Goal: Task Accomplishment & Management: Manage account settings

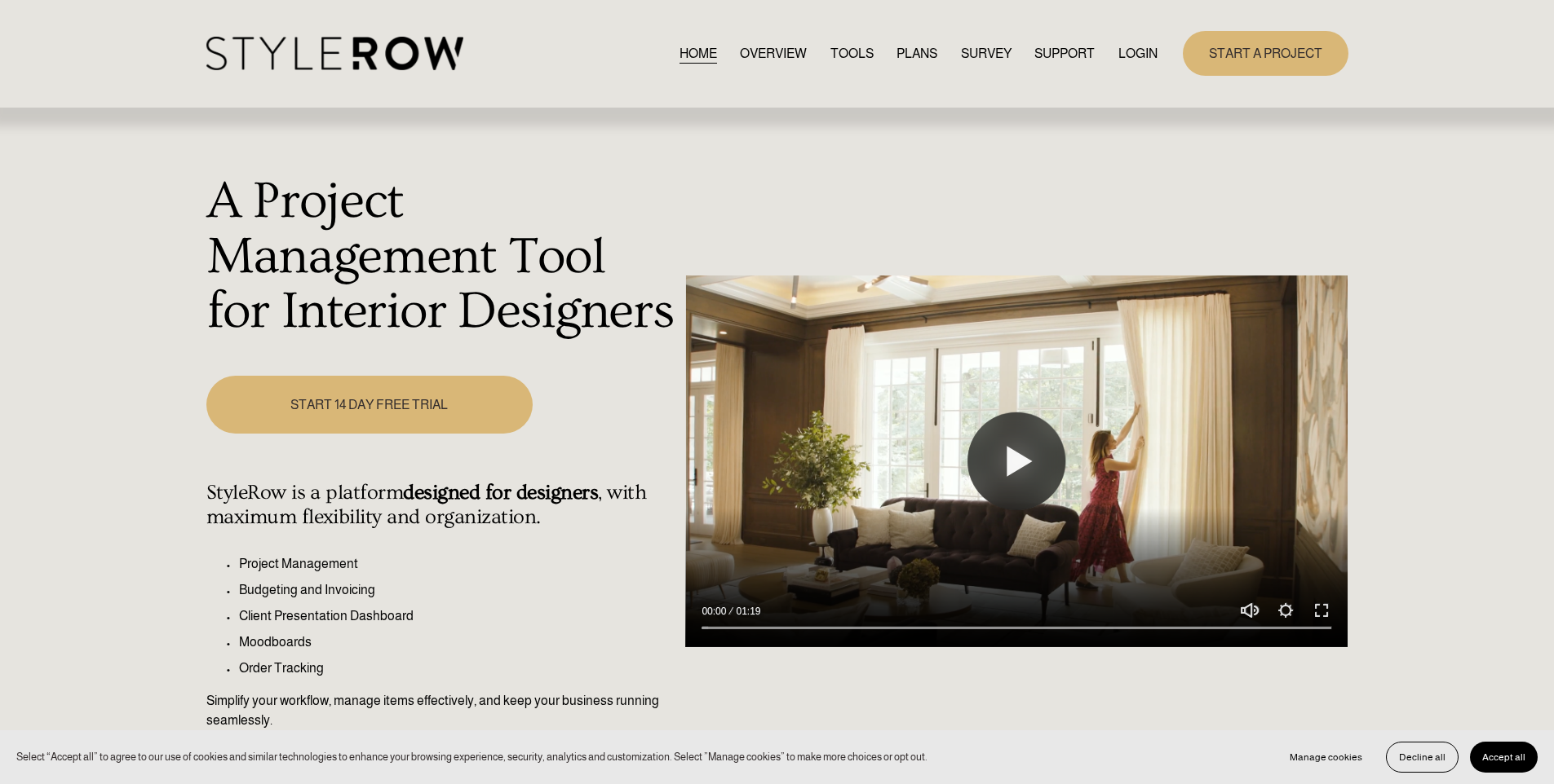
click at [1388, 167] on div "A Project Management Tool for Interior Designers Play 00:00 01:19 Unmute Mute S…" at bounding box center [777, 471] width 1554 height 728
click at [1129, 53] on link "LOGIN" at bounding box center [1138, 53] width 39 height 22
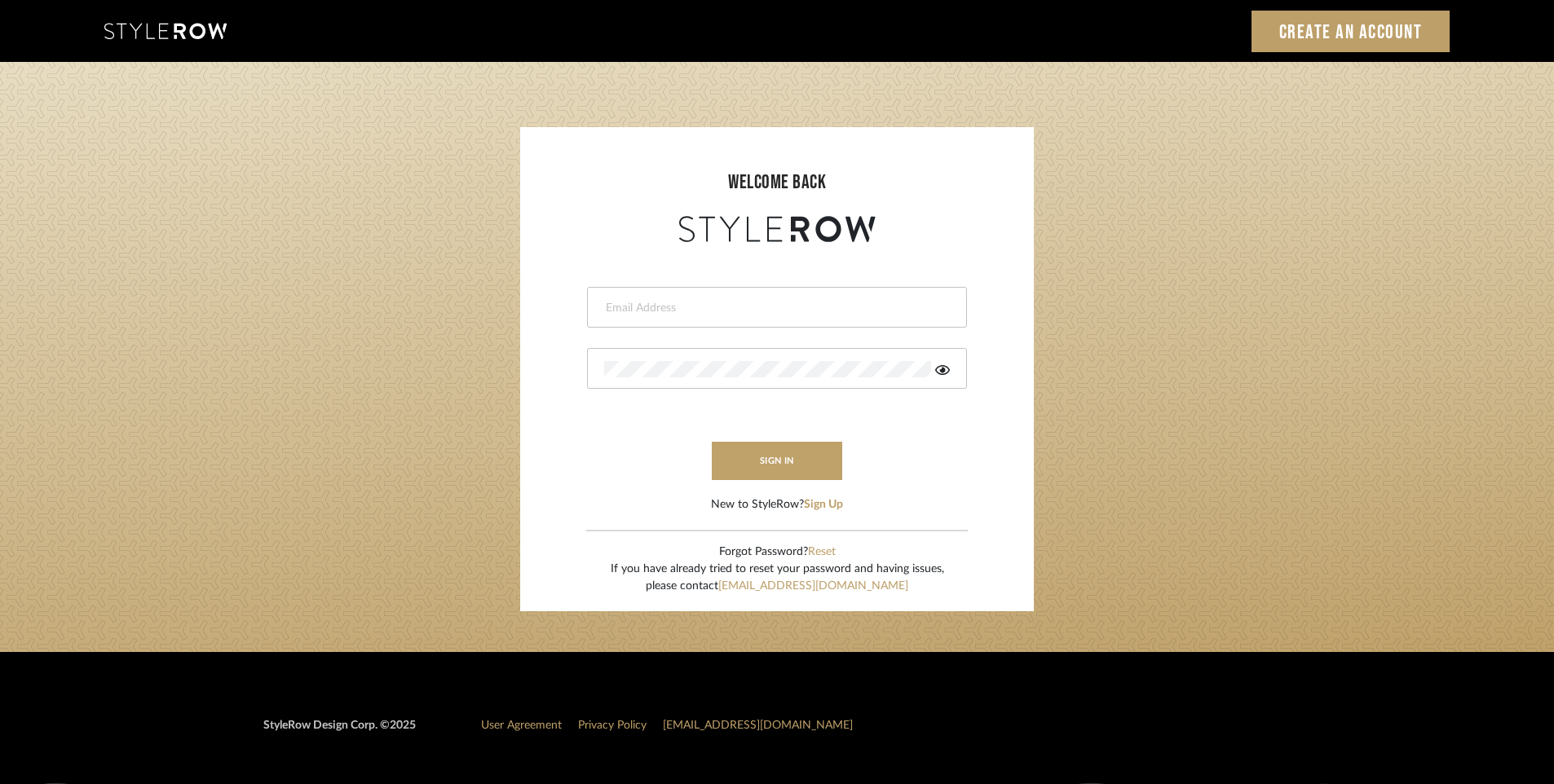
type input "james@mauldindesigns.com"
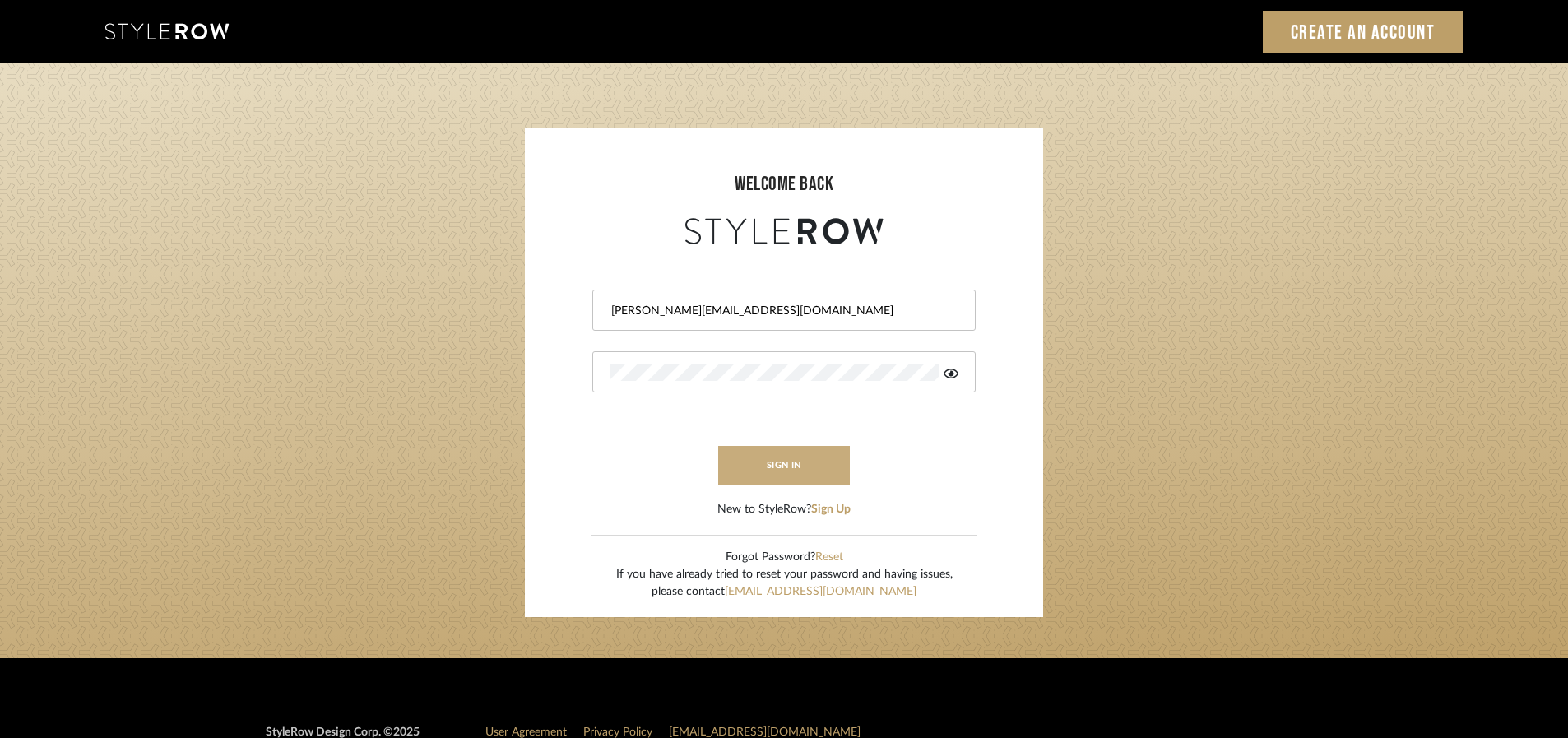
click at [809, 458] on button "sign in" at bounding box center [784, 465] width 131 height 39
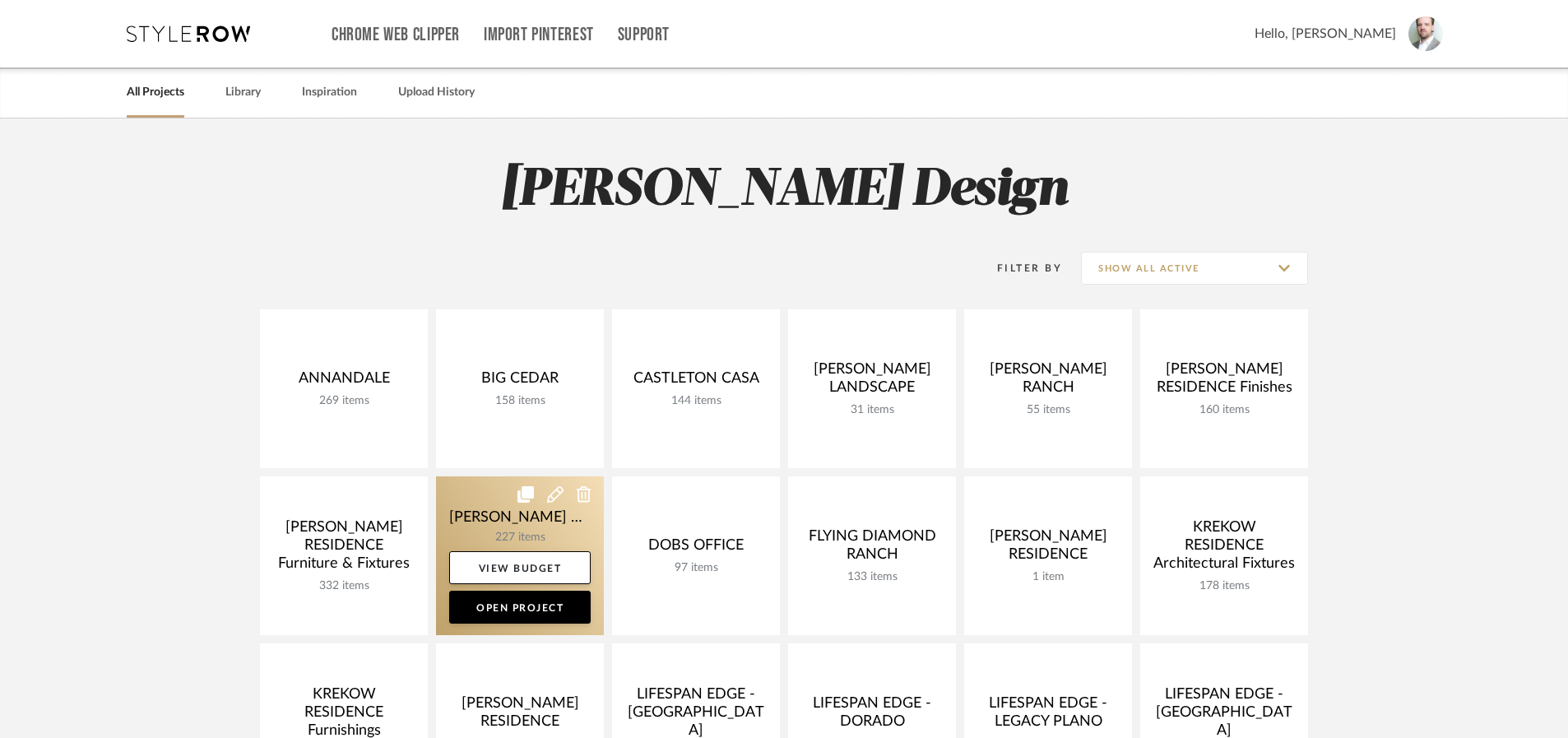
click at [510, 529] on link at bounding box center [520, 556] width 168 height 159
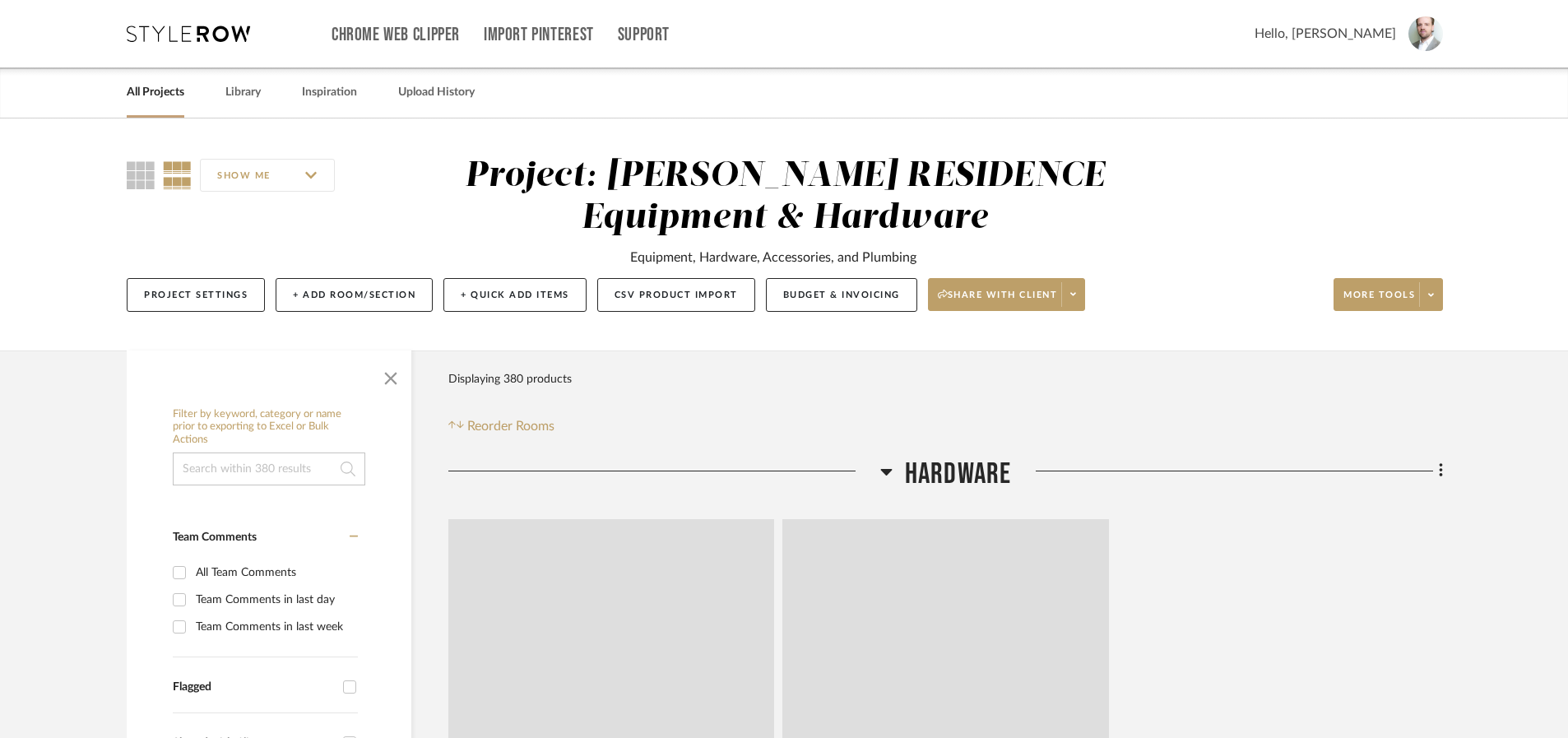
click at [290, 468] on input at bounding box center [269, 468] width 192 height 33
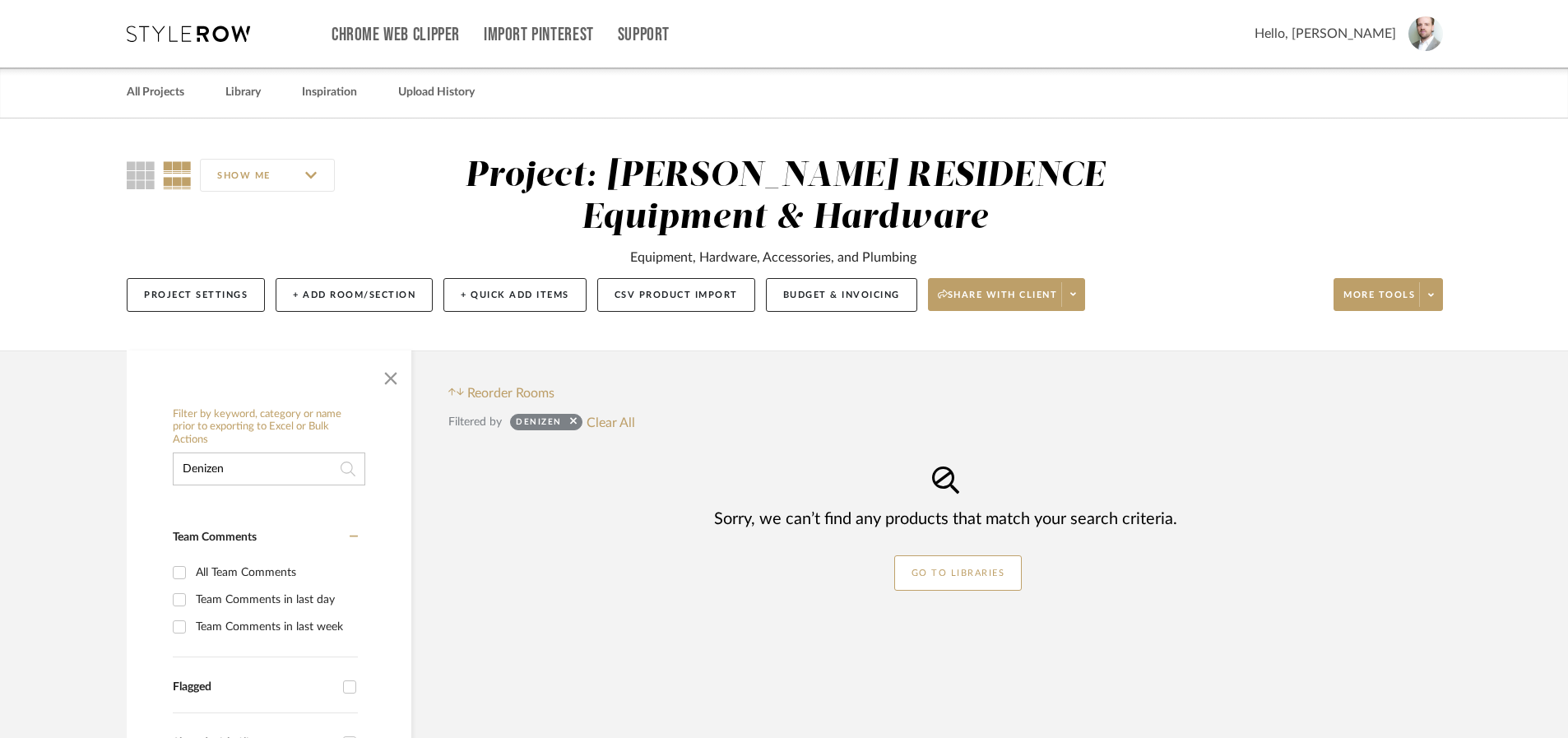
click at [232, 481] on input "Denizen" at bounding box center [269, 468] width 192 height 33
click at [233, 478] on input "Denizen" at bounding box center [269, 468] width 192 height 33
click at [233, 477] on input "Denizen" at bounding box center [269, 468] width 192 height 33
type input "Shades"
click at [153, 93] on link "All Projects" at bounding box center [156, 93] width 58 height 22
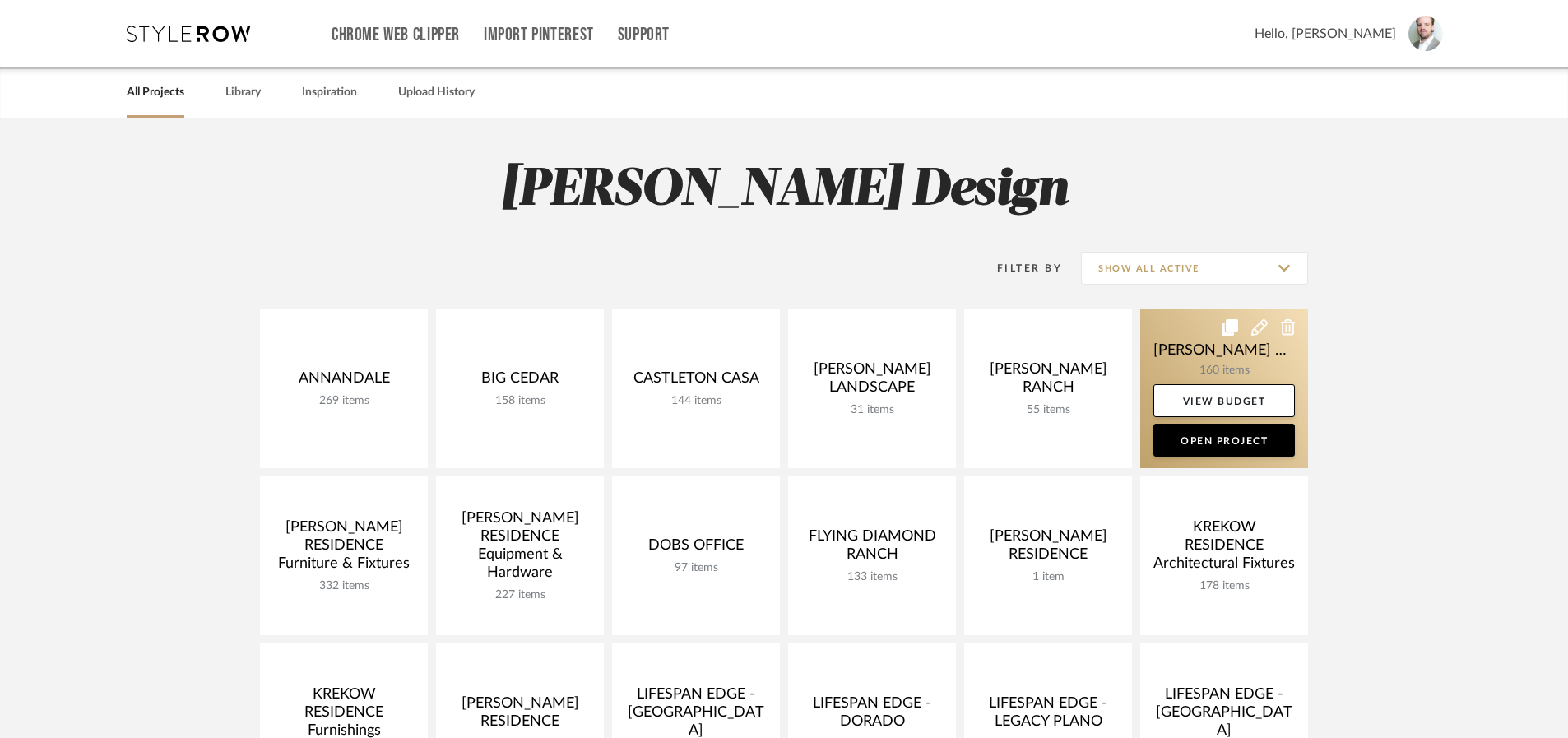
click at [1207, 358] on link at bounding box center [1225, 388] width 168 height 159
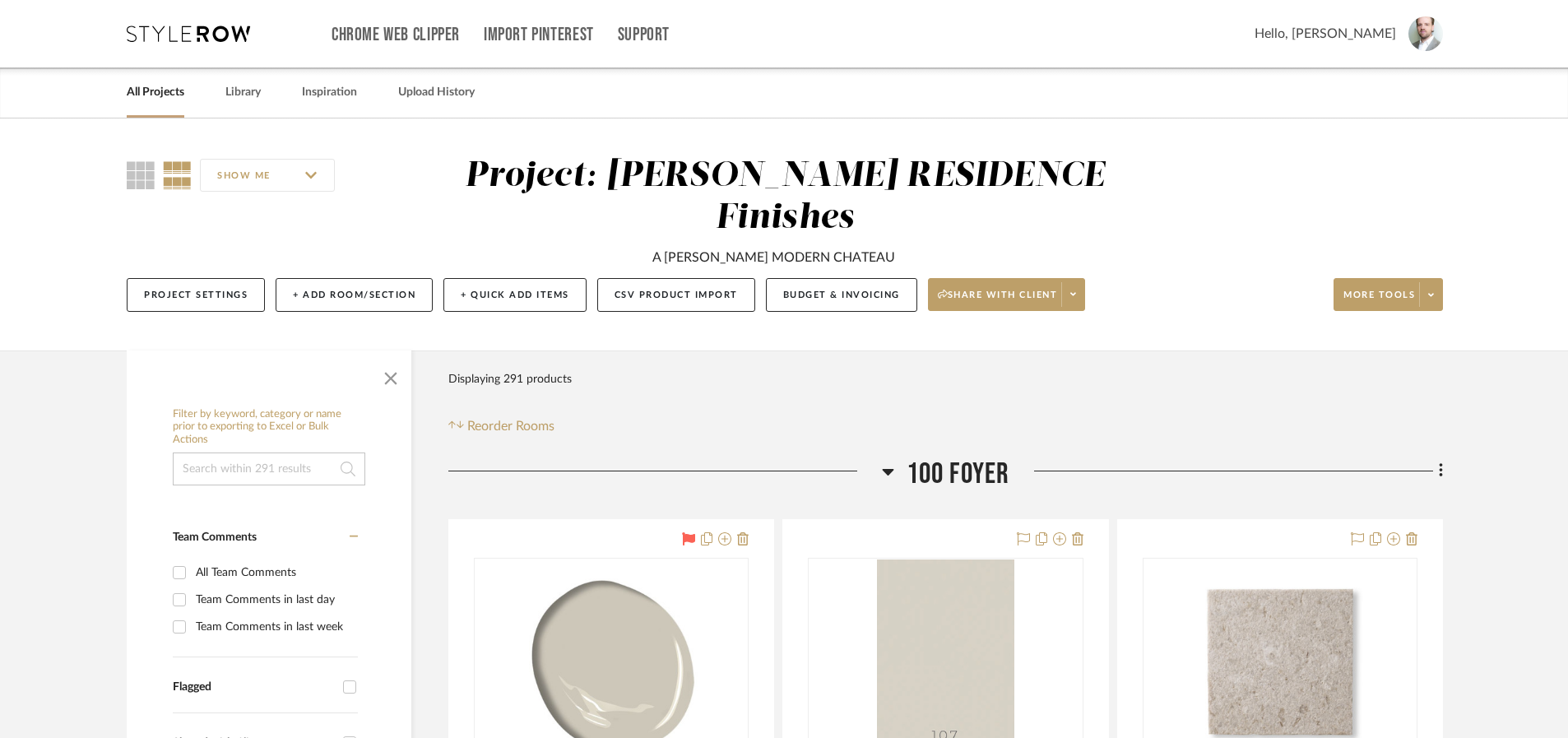
click at [307, 452] on input at bounding box center [269, 468] width 192 height 33
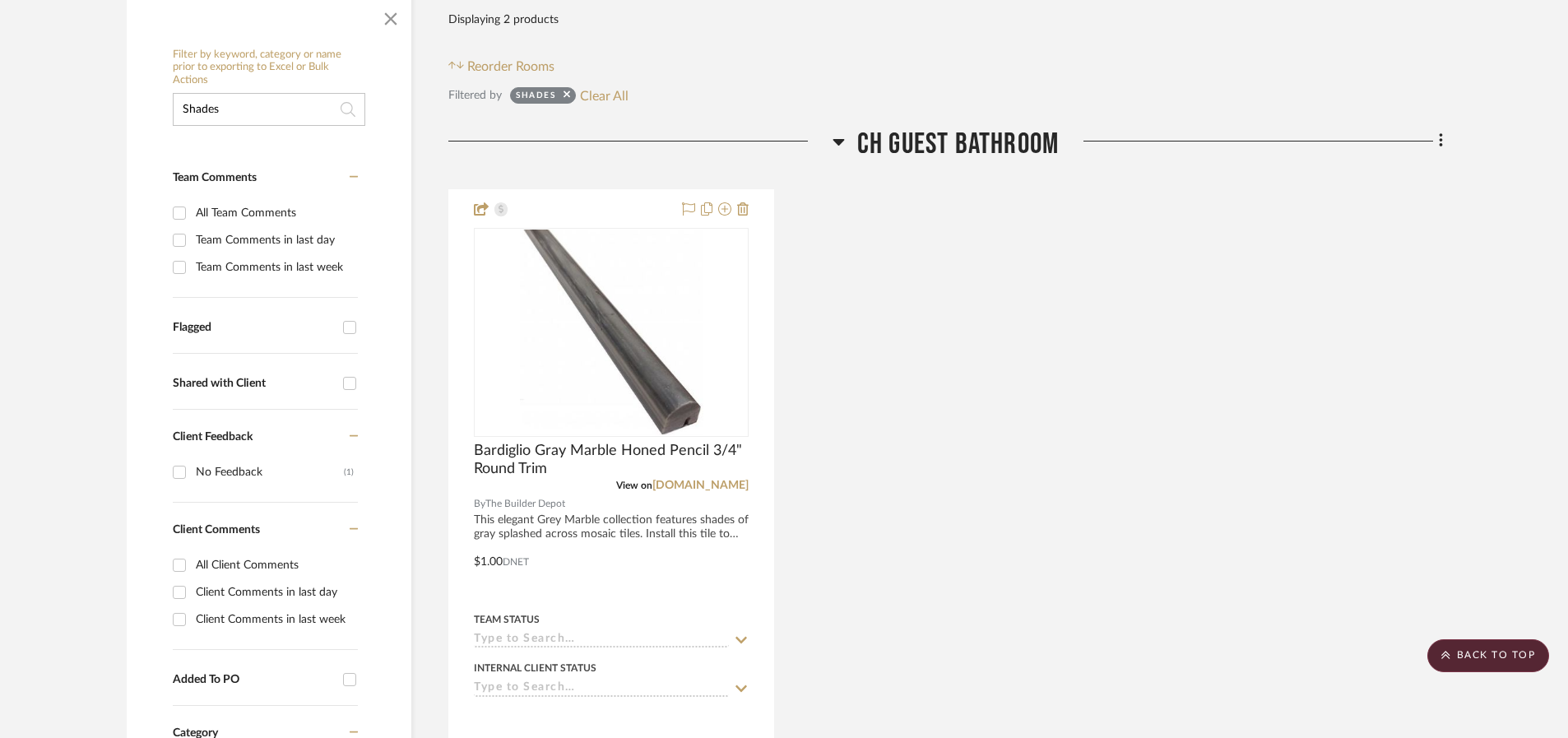
scroll to position [238, 0]
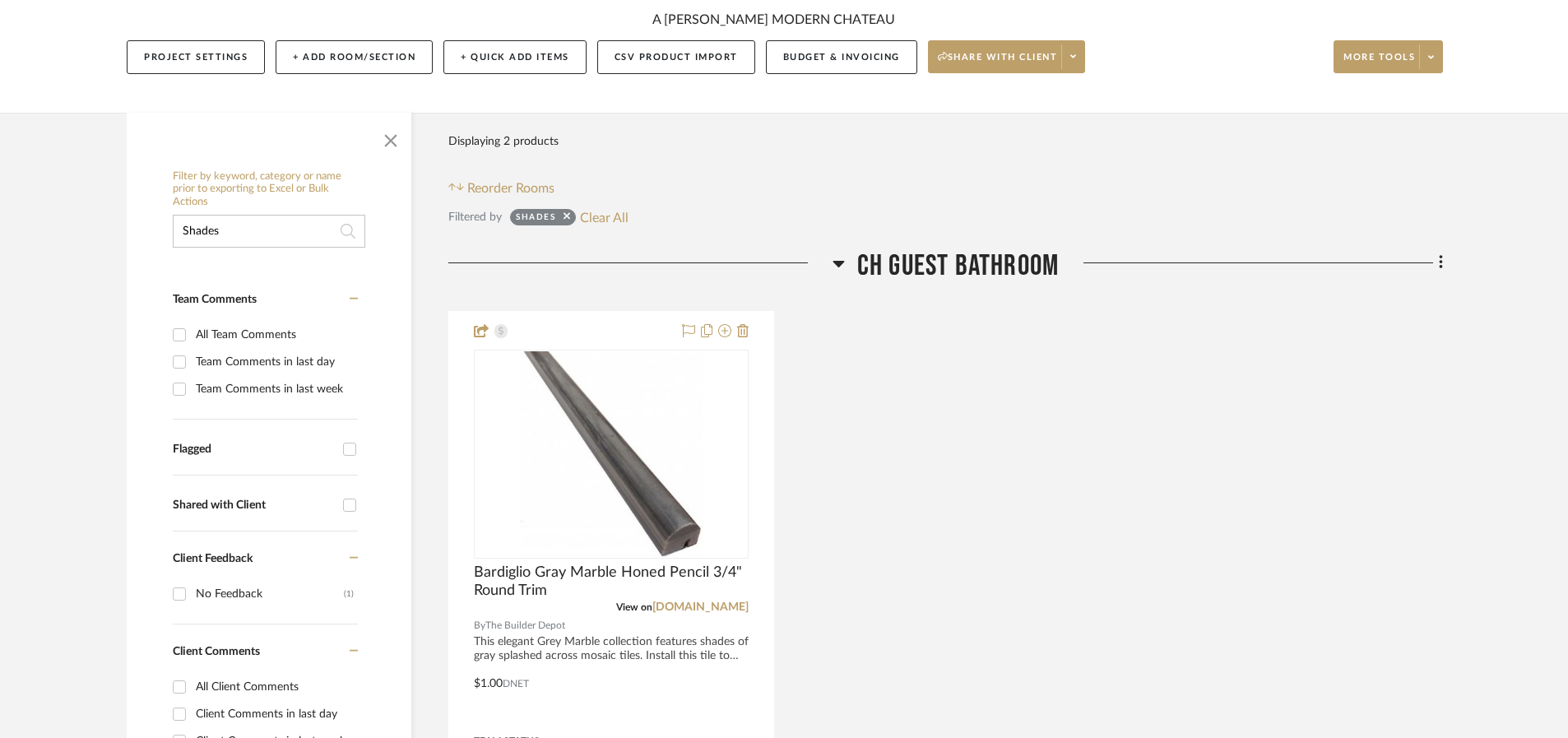
click at [232, 215] on input "Shades" at bounding box center [269, 231] width 192 height 33
type input "Drapery"
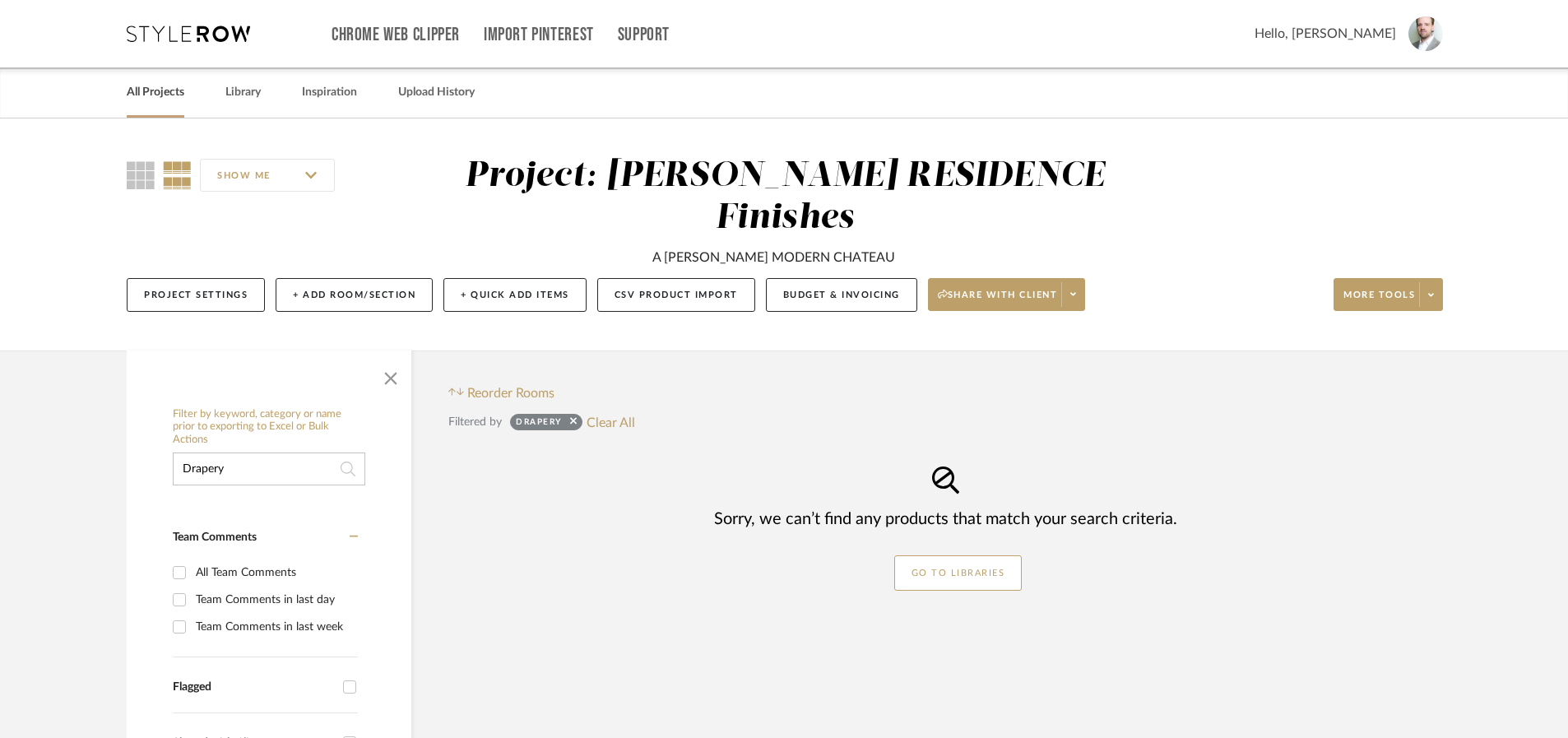
click at [165, 92] on link "All Projects" at bounding box center [156, 93] width 58 height 22
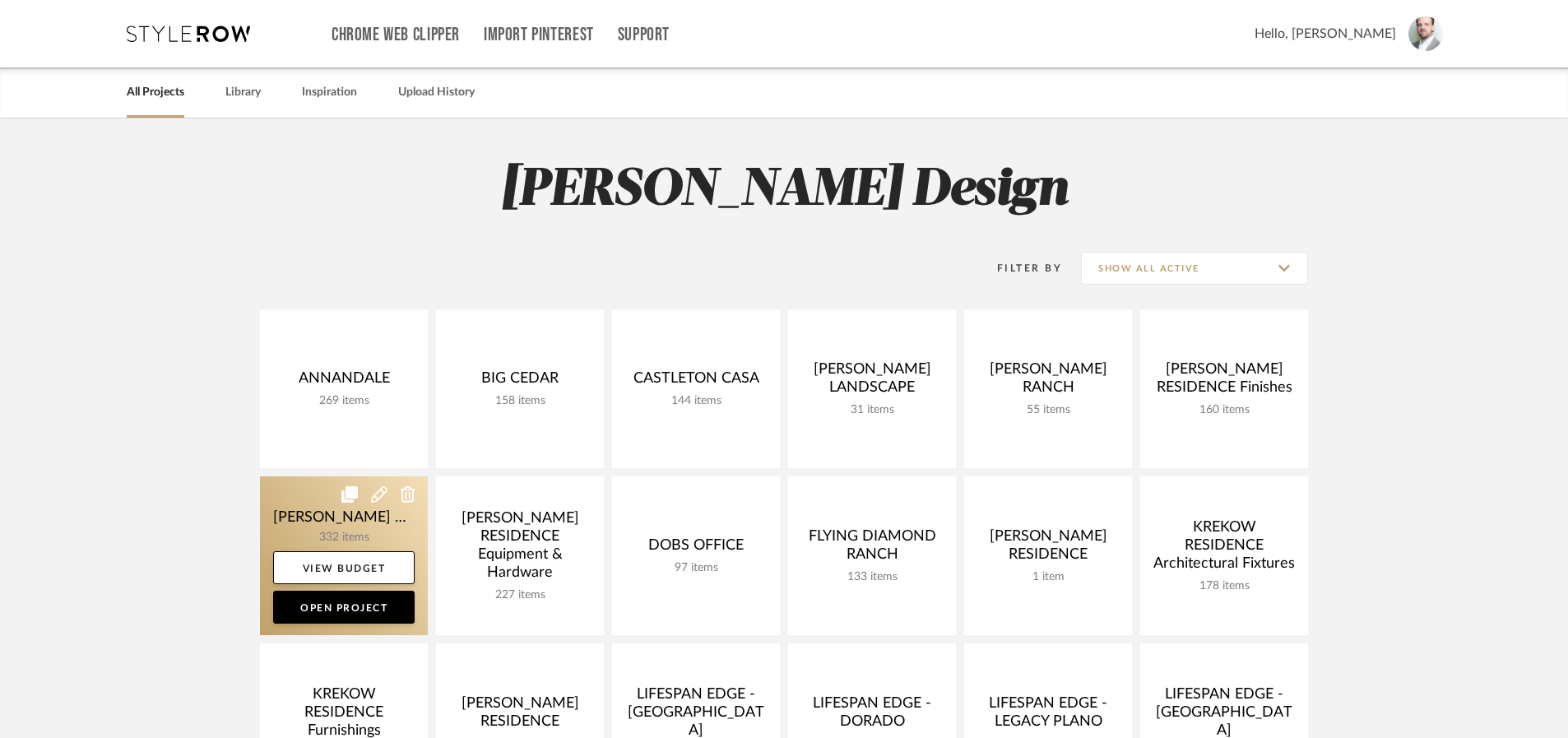
click at [326, 521] on link at bounding box center [343, 556] width 168 height 159
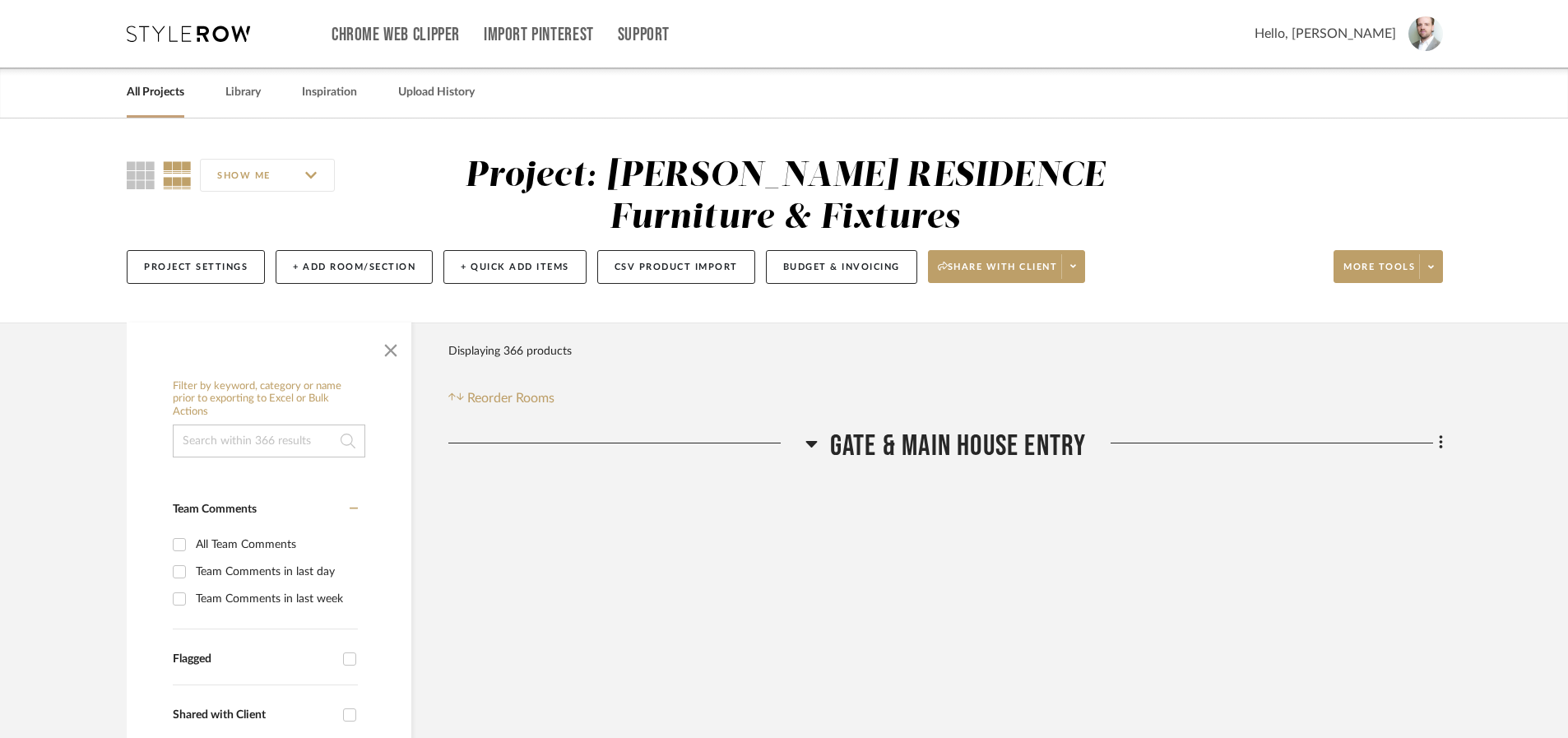
click at [263, 438] on input at bounding box center [269, 440] width 192 height 33
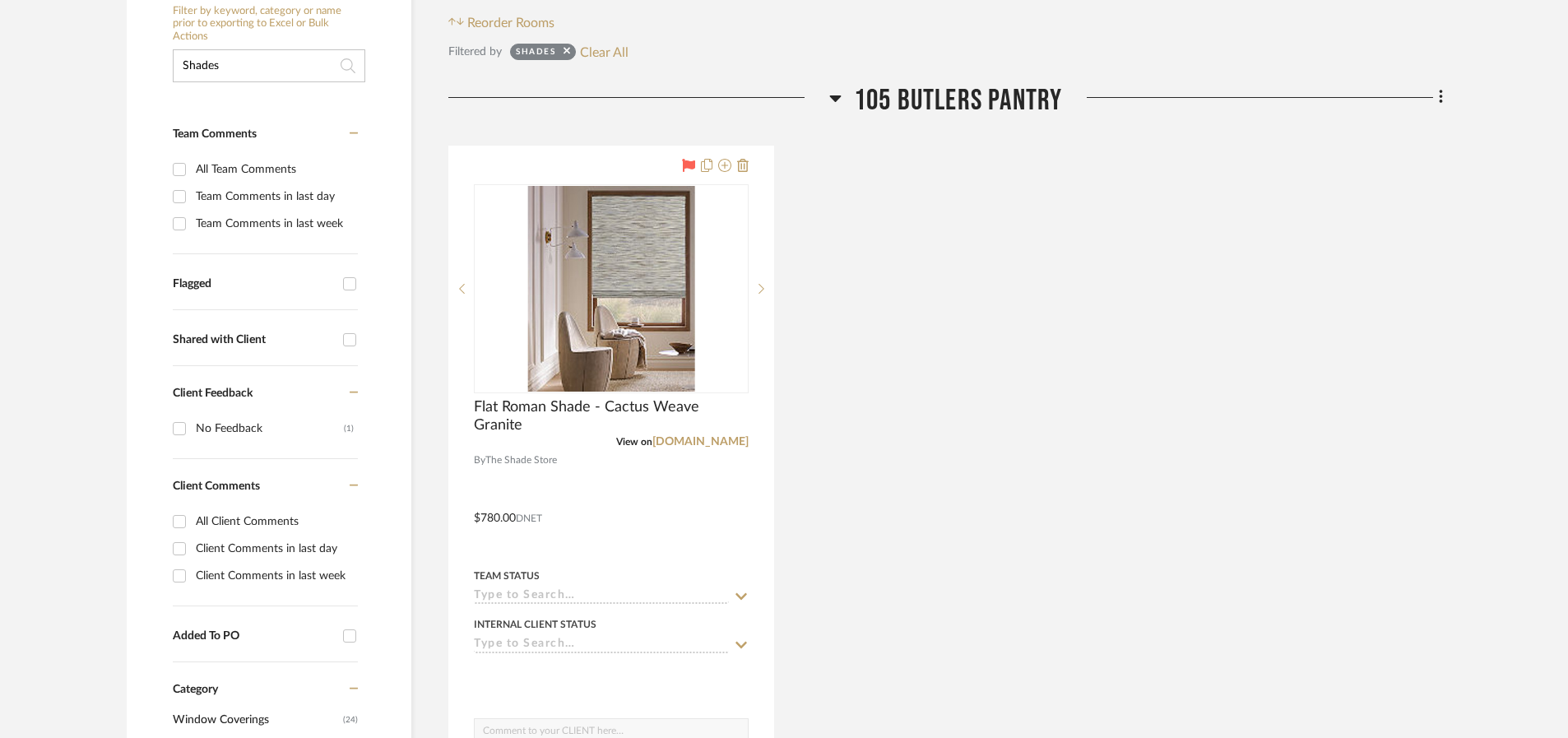
scroll to position [127, 0]
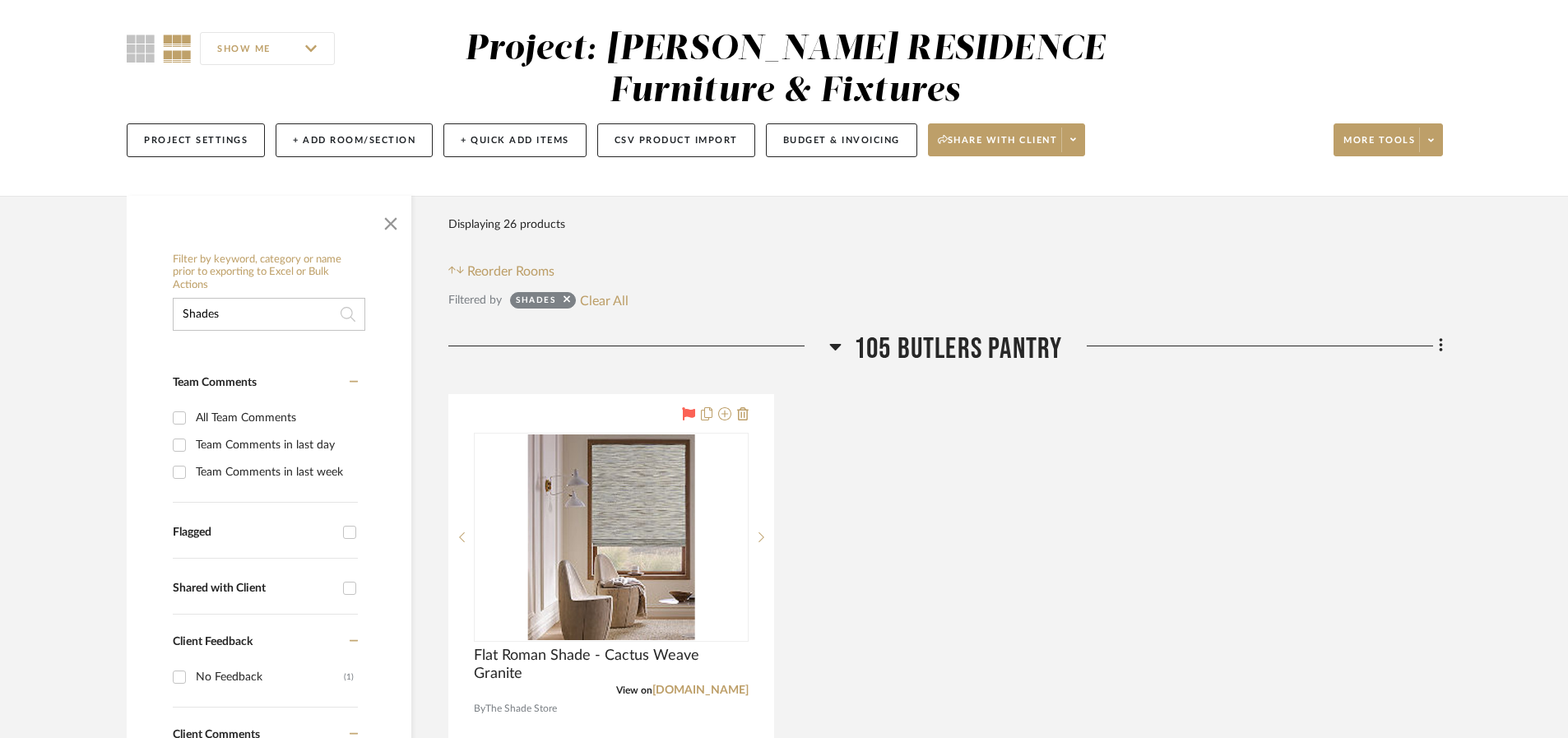
click at [278, 325] on input "Shades" at bounding box center [269, 314] width 192 height 33
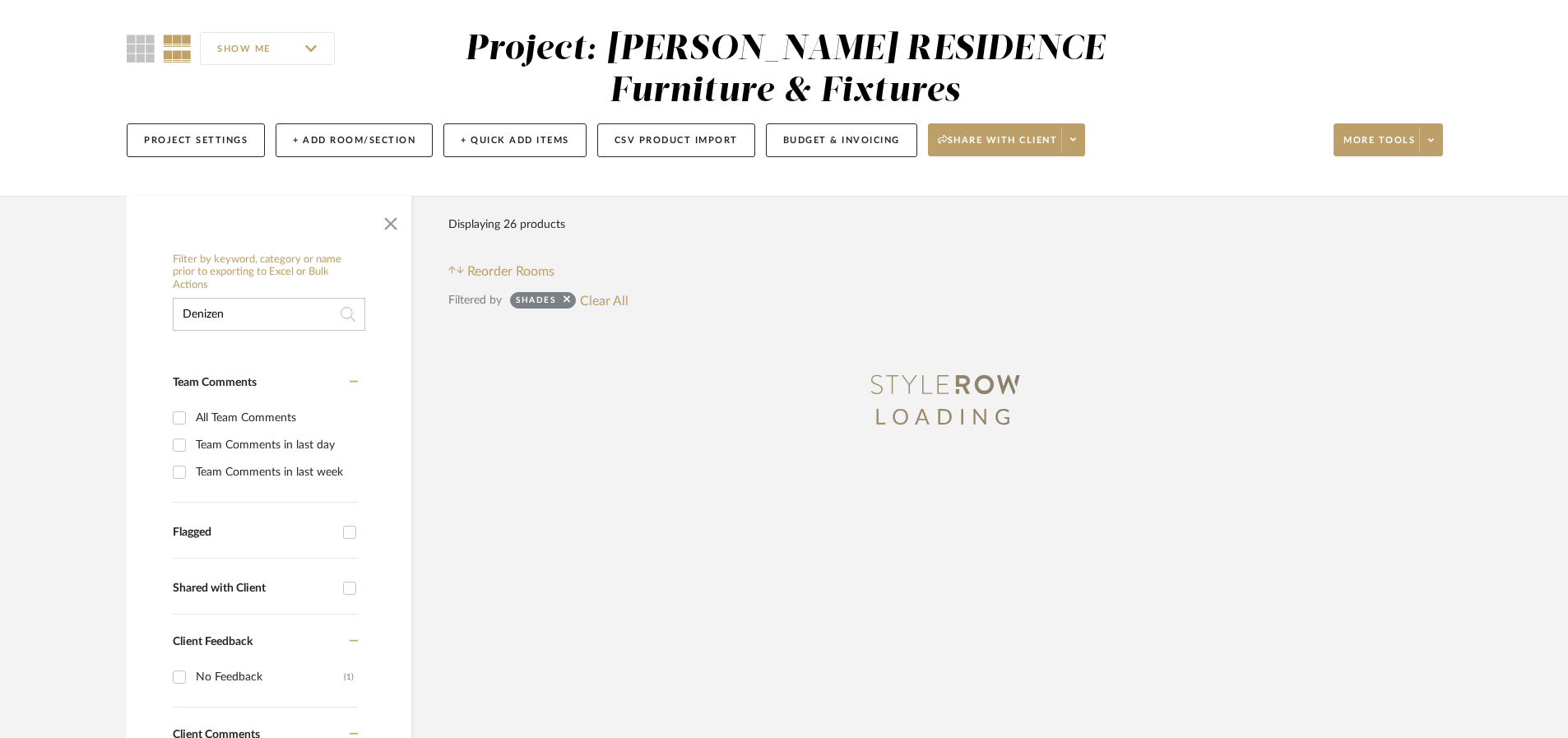
type input "Denizen"
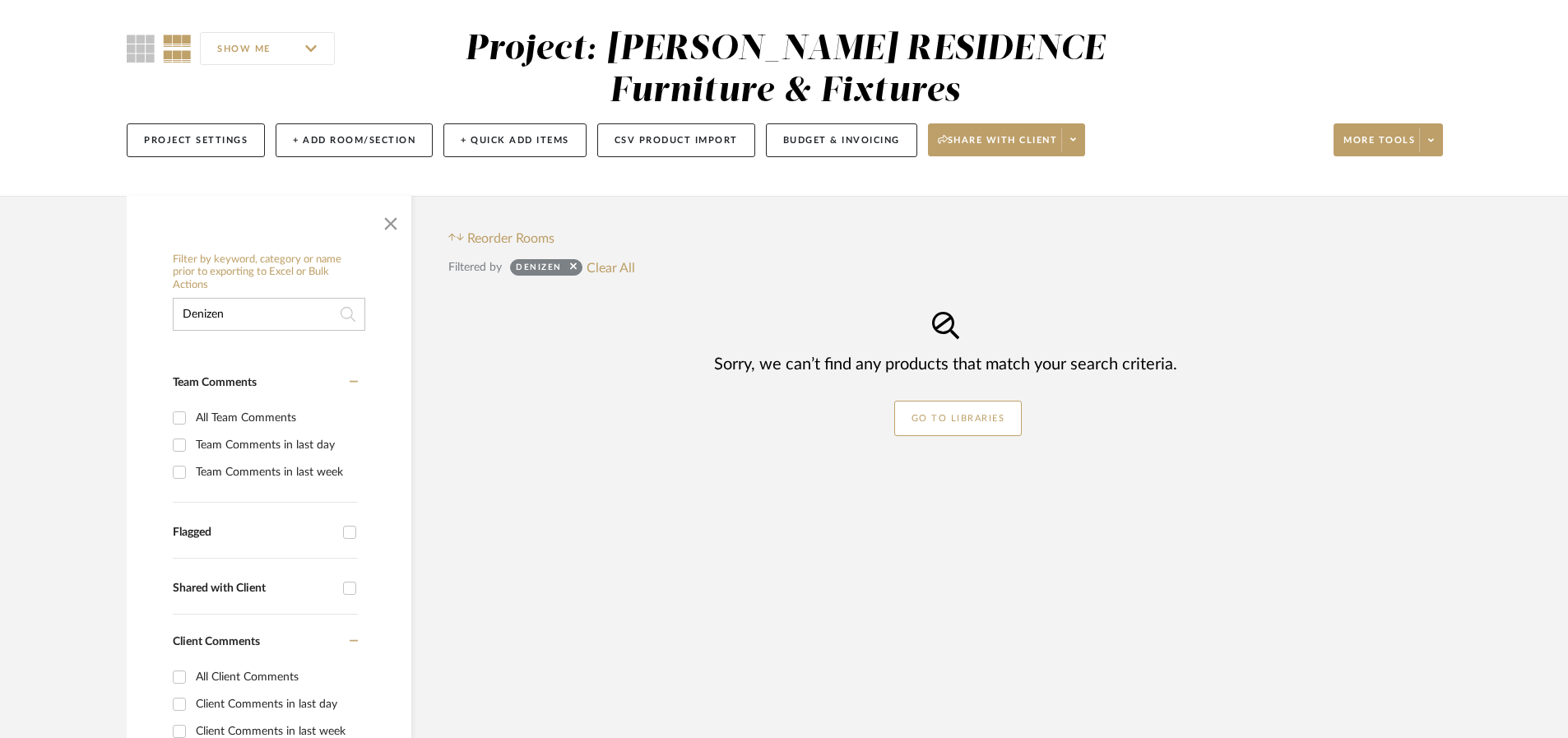
click at [248, 305] on input "Denizen" at bounding box center [269, 314] width 192 height 33
type input "Shades"
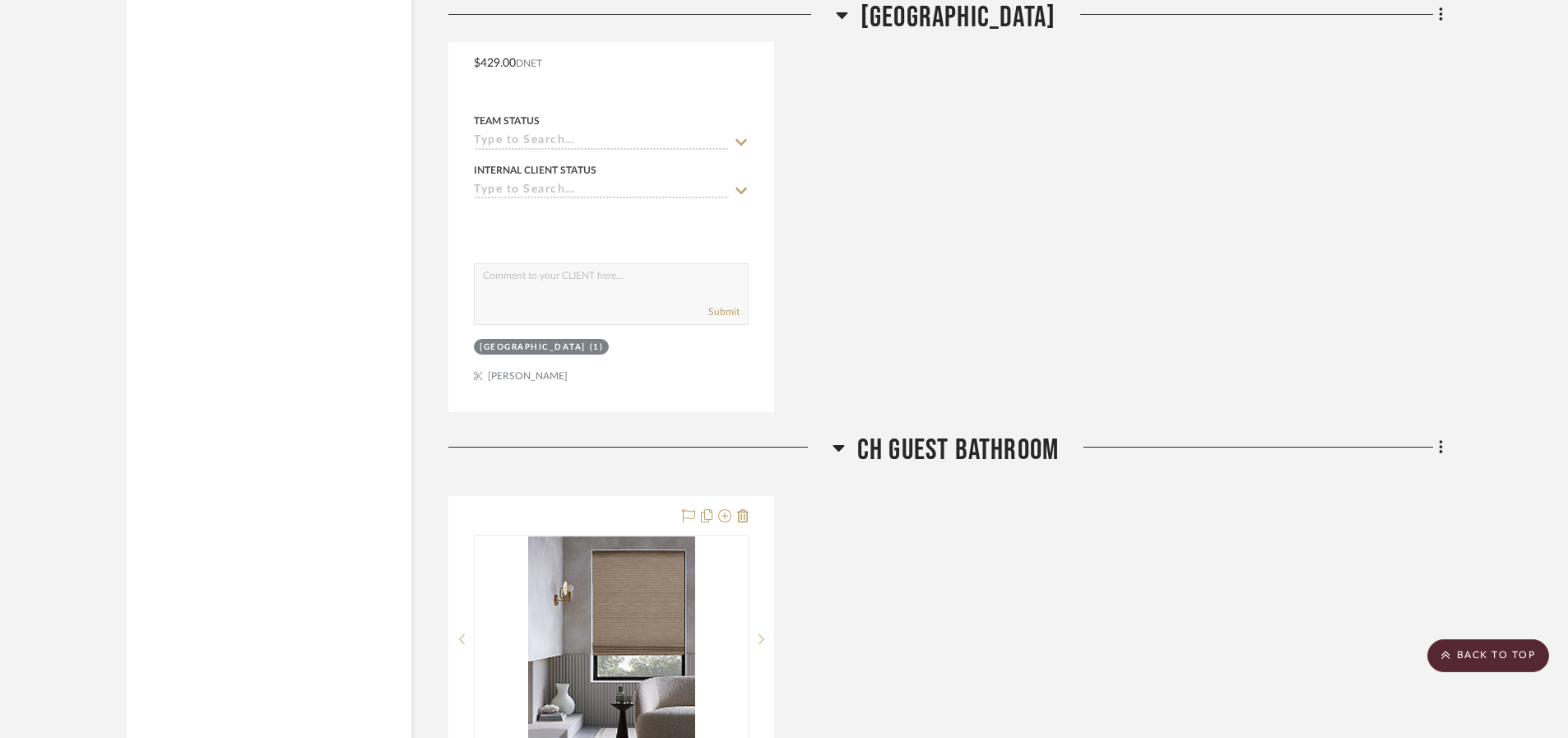
scroll to position [13414, 0]
